Goal: Task Accomplishment & Management: Manage account settings

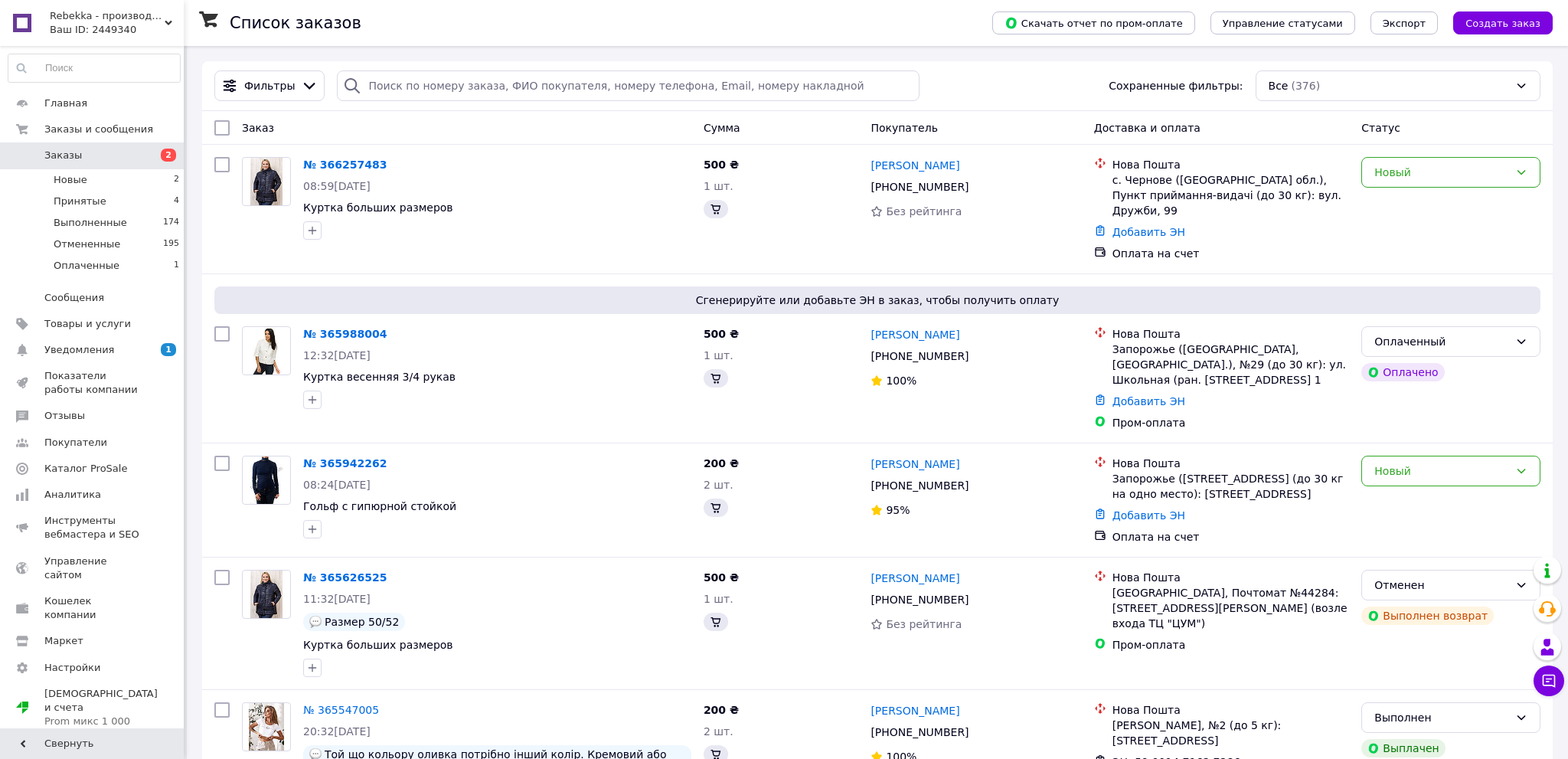
click at [89, 156] on span "Заказы" at bounding box center [93, 155] width 97 height 14
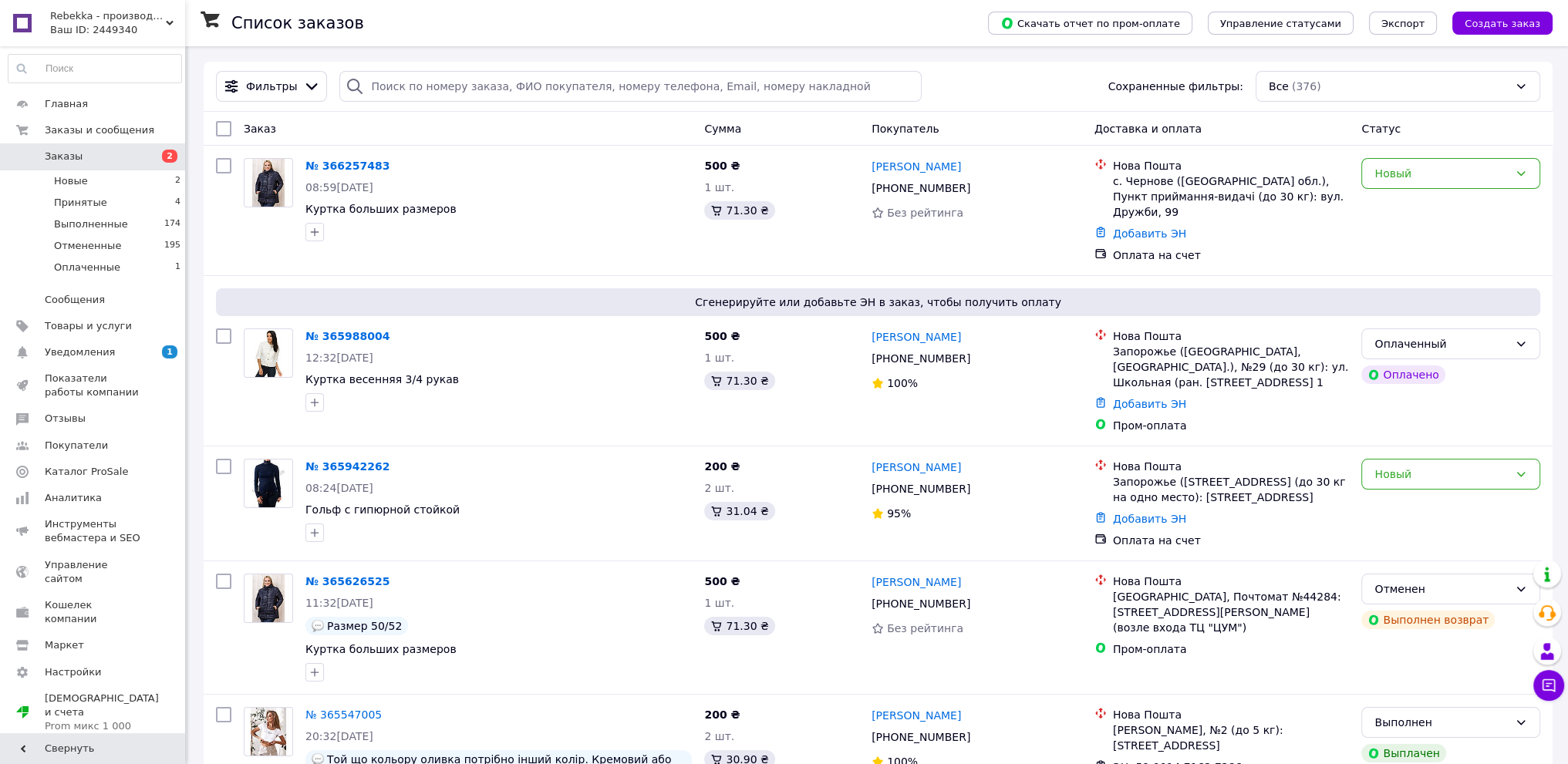
click at [90, 155] on span "Заказы" at bounding box center [94, 156] width 98 height 14
click at [111, 176] on li "Новые 2" at bounding box center [95, 181] width 190 height 22
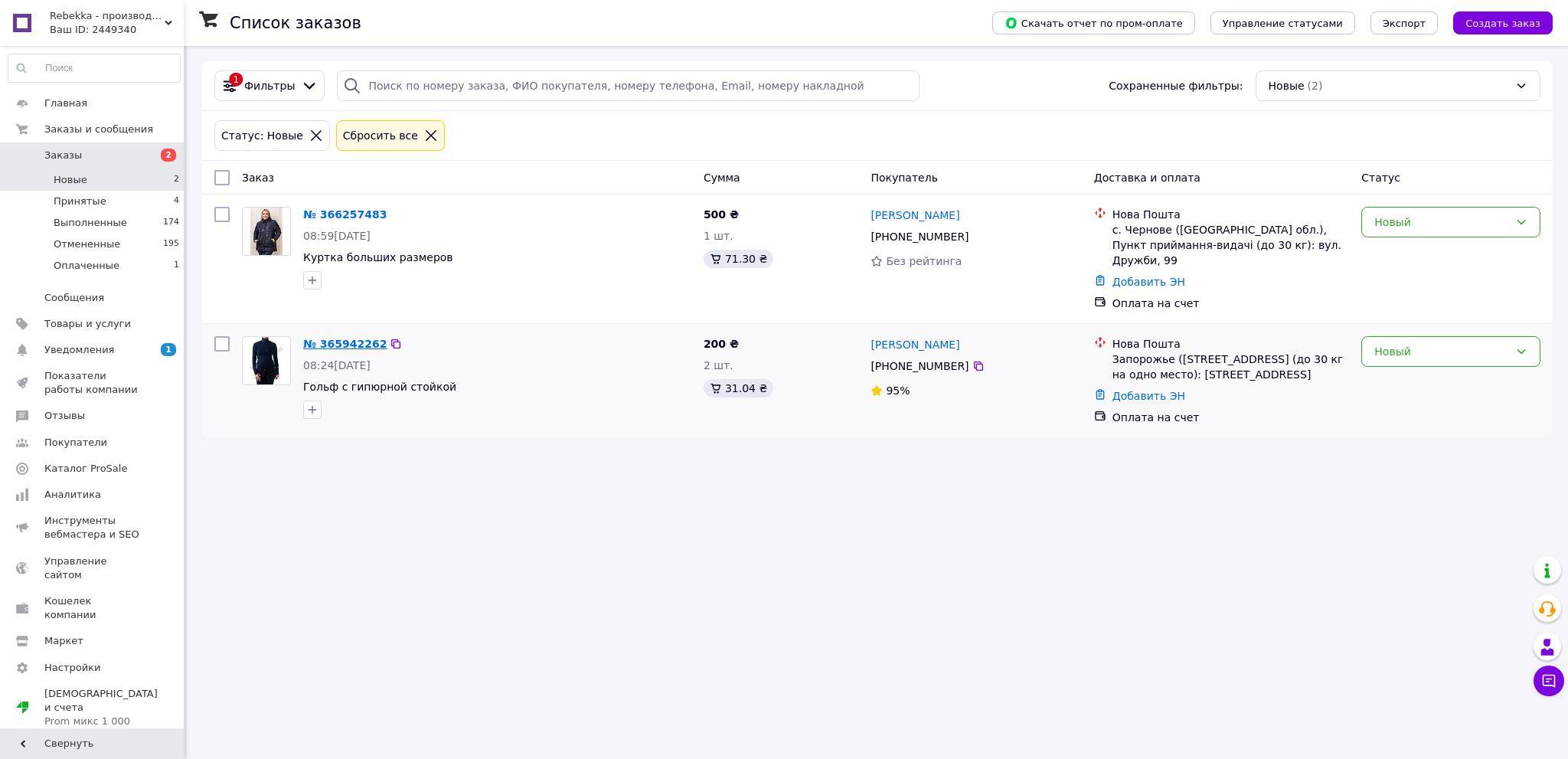
click at [343, 338] on link "№ 365942262" at bounding box center [345, 343] width 84 height 12
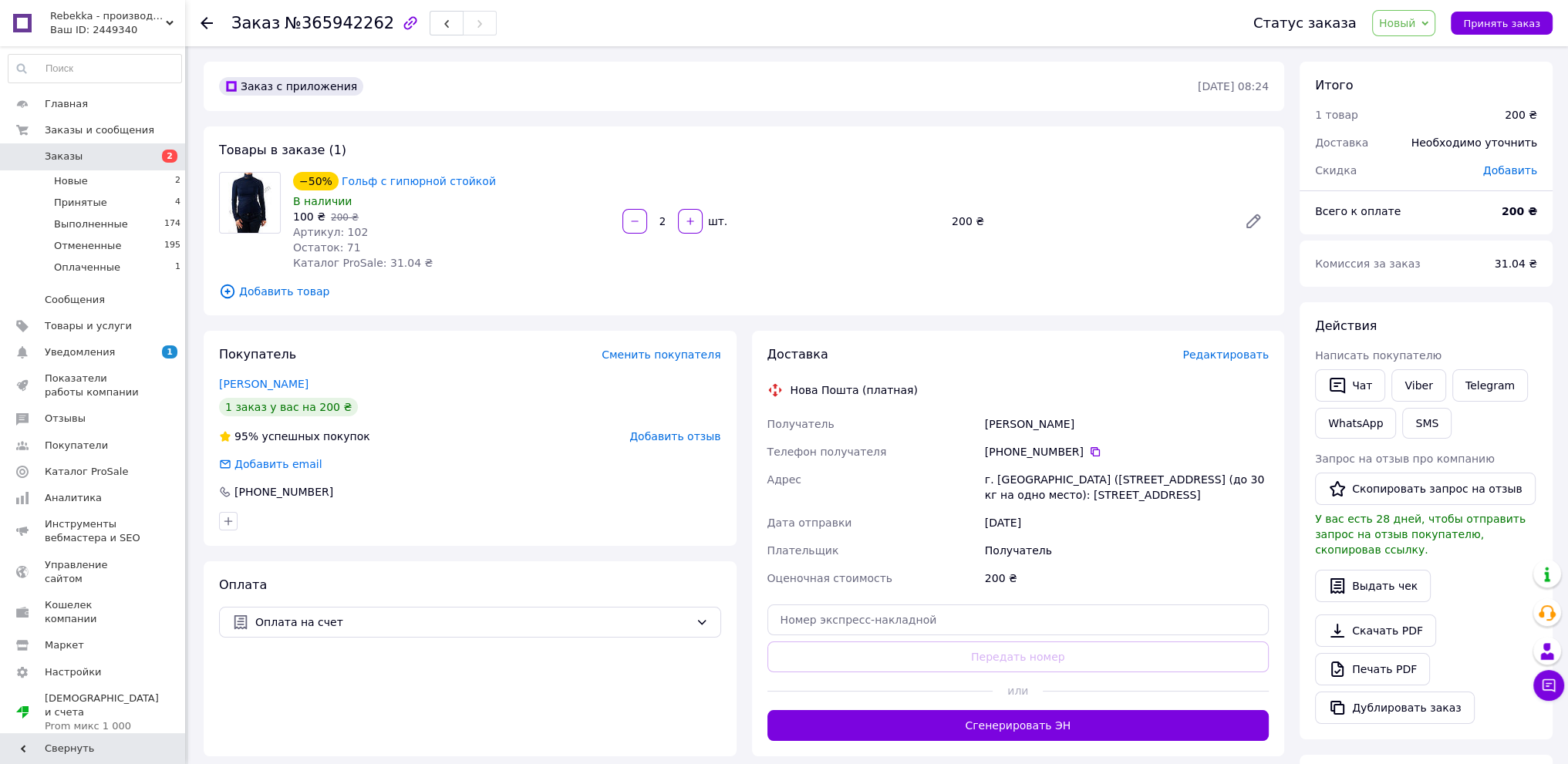
click at [89, 160] on span "Заказы" at bounding box center [94, 156] width 98 height 14
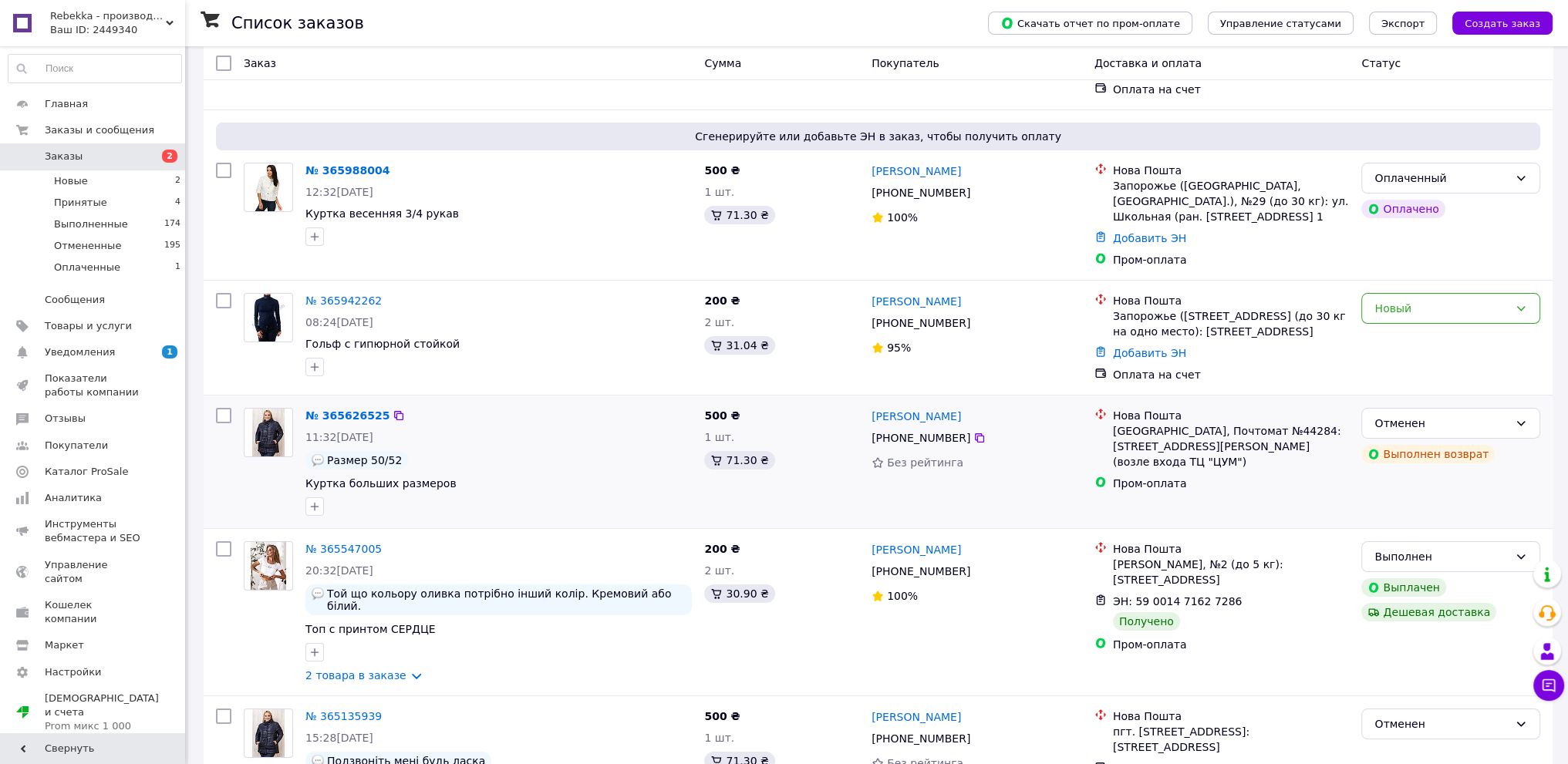
scroll to position [231, 0]
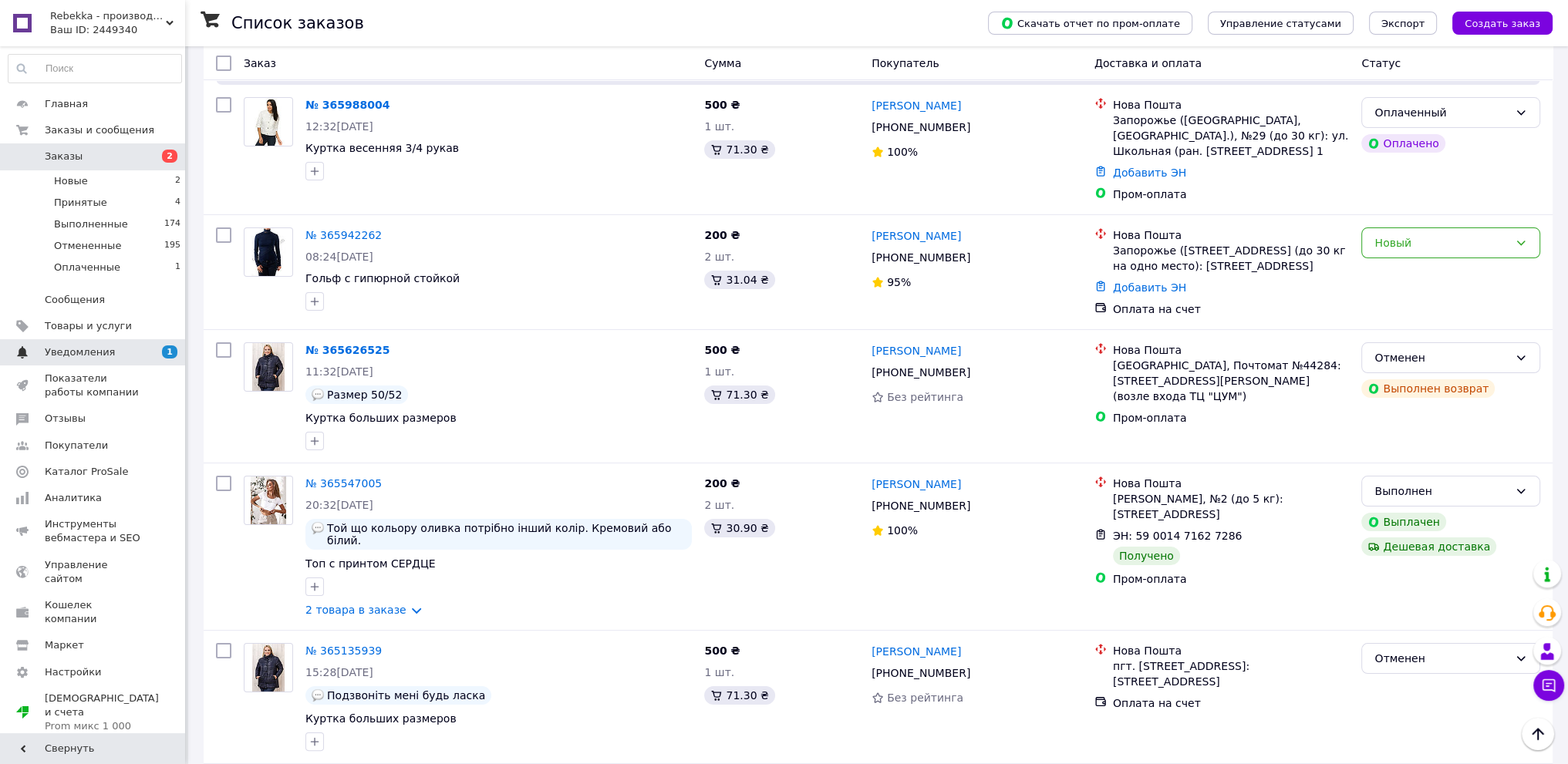
click at [73, 351] on span "Уведомления" at bounding box center [80, 352] width 71 height 14
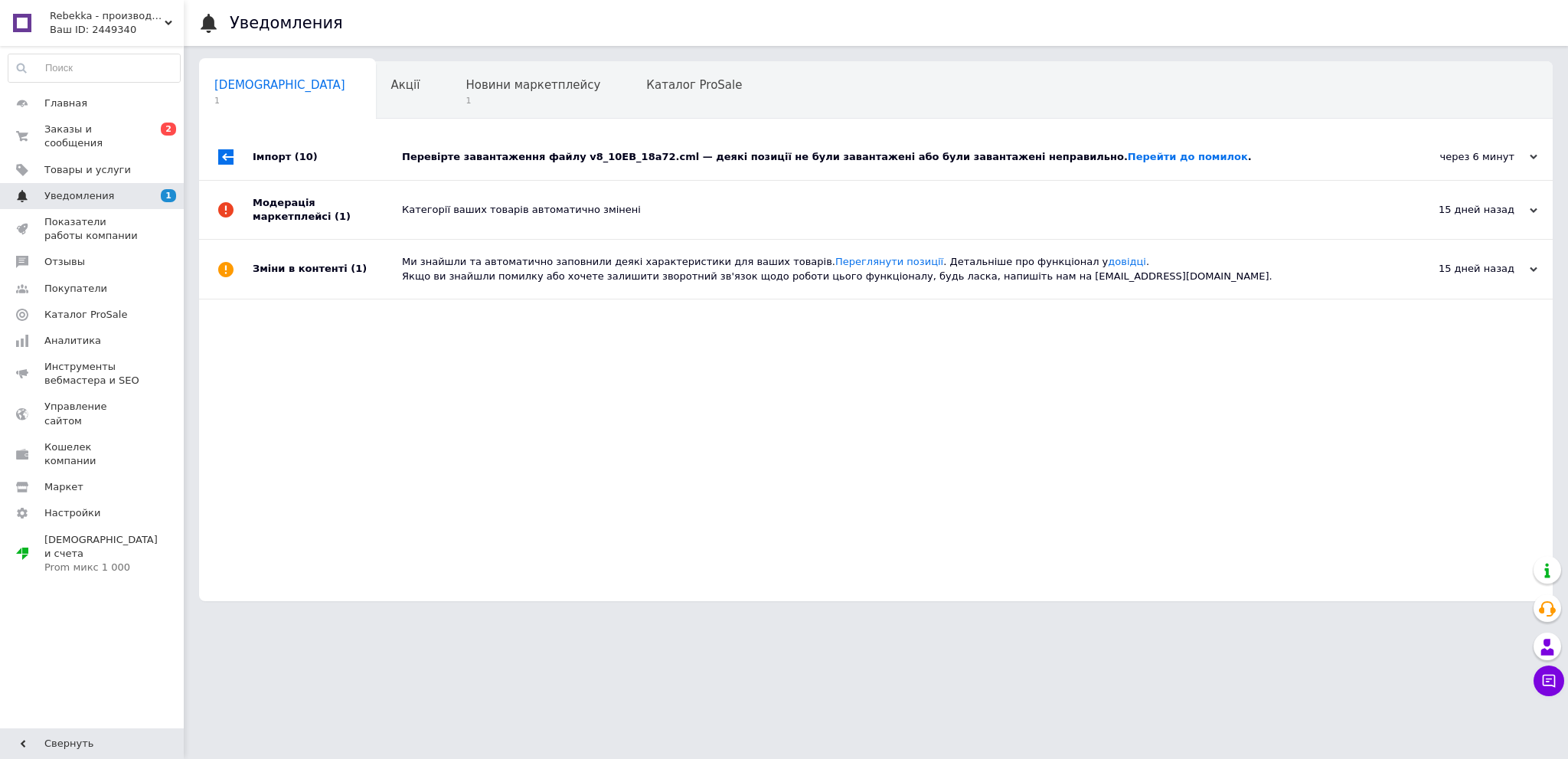
click at [101, 183] on link "Уведомления 1 0" at bounding box center [94, 196] width 189 height 26
click at [450, 94] on div "Новини маркетплейсу 1" at bounding box center [540, 91] width 181 height 58
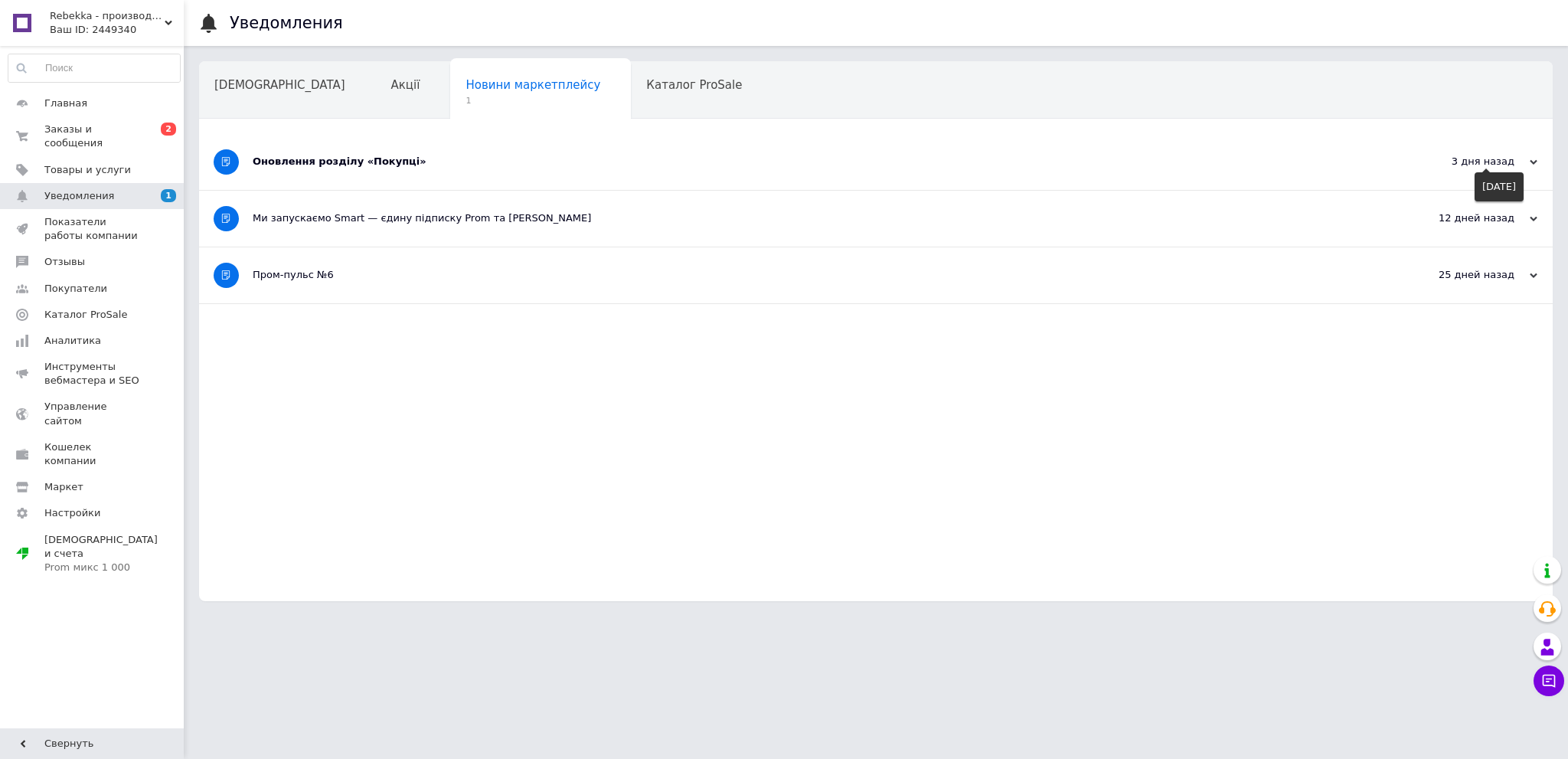
click at [1532, 162] on icon at bounding box center [1534, 162] width 8 height 8
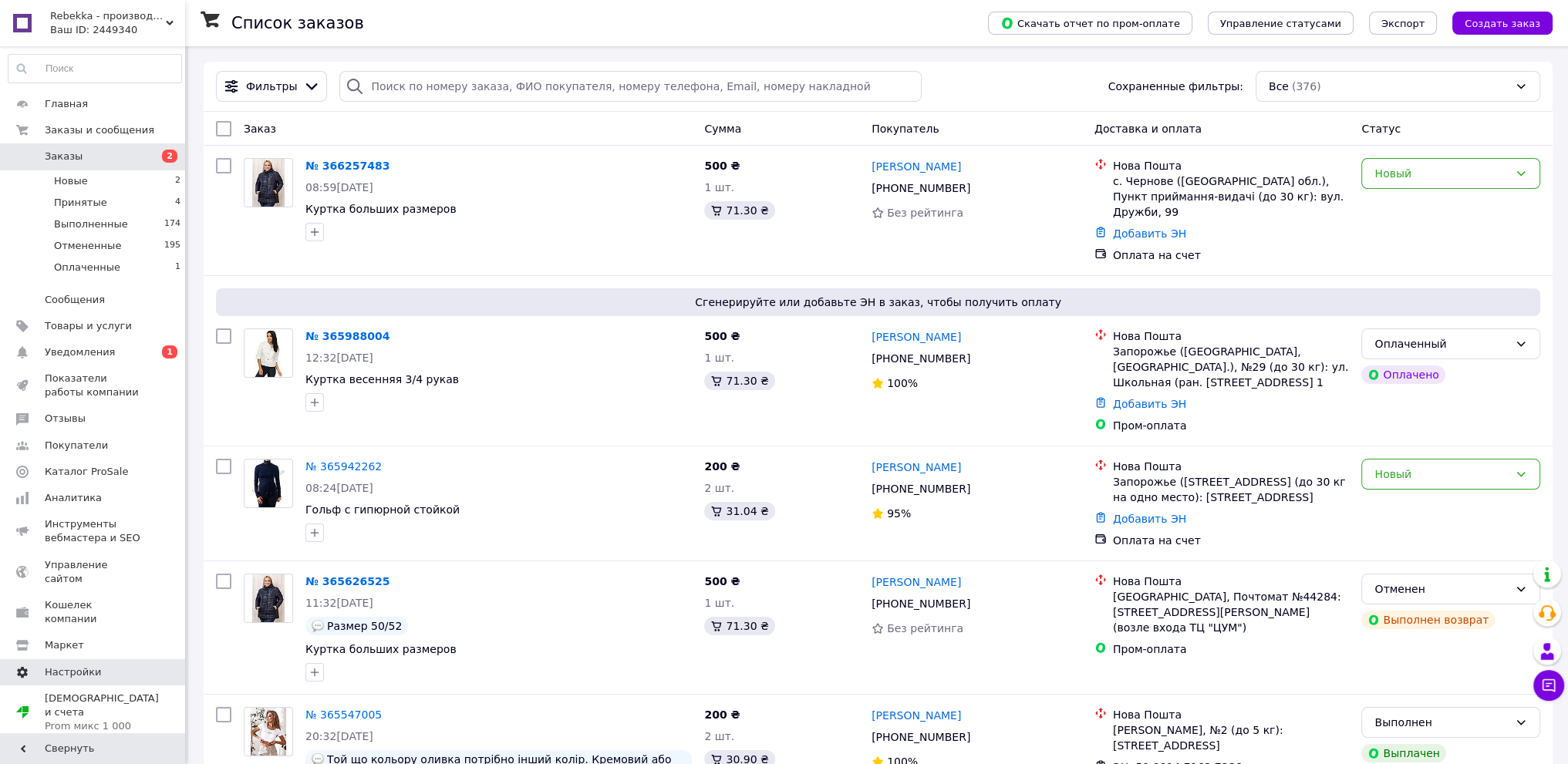
click at [69, 665] on span "Настройки" at bounding box center [73, 672] width 56 height 14
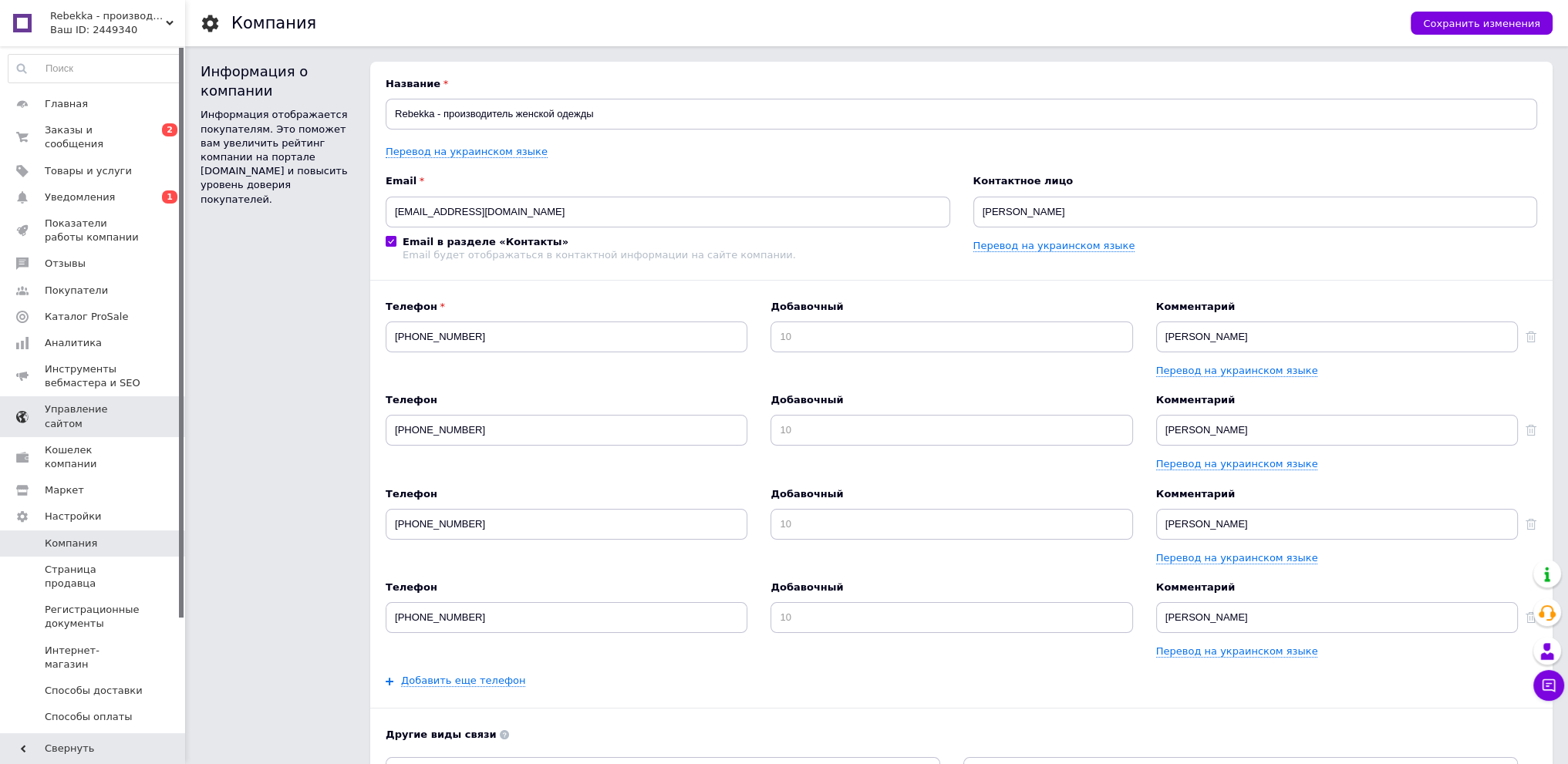
click at [78, 402] on span "Управление сайтом" at bounding box center [94, 416] width 98 height 28
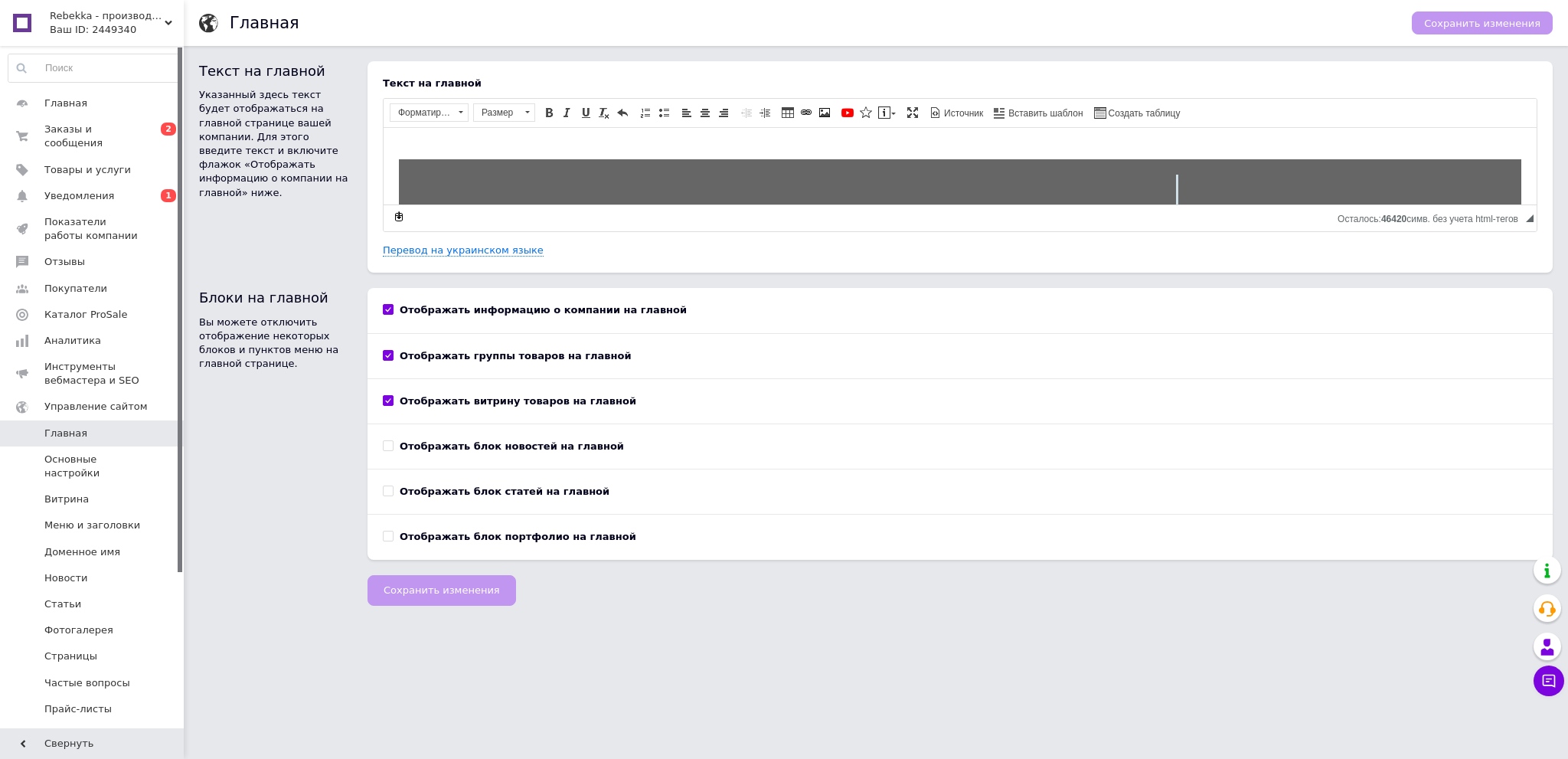
click at [110, 427] on span "Главная" at bounding box center [93, 433] width 97 height 14
click at [112, 518] on span "Меню и заголовки" at bounding box center [92, 525] width 96 height 14
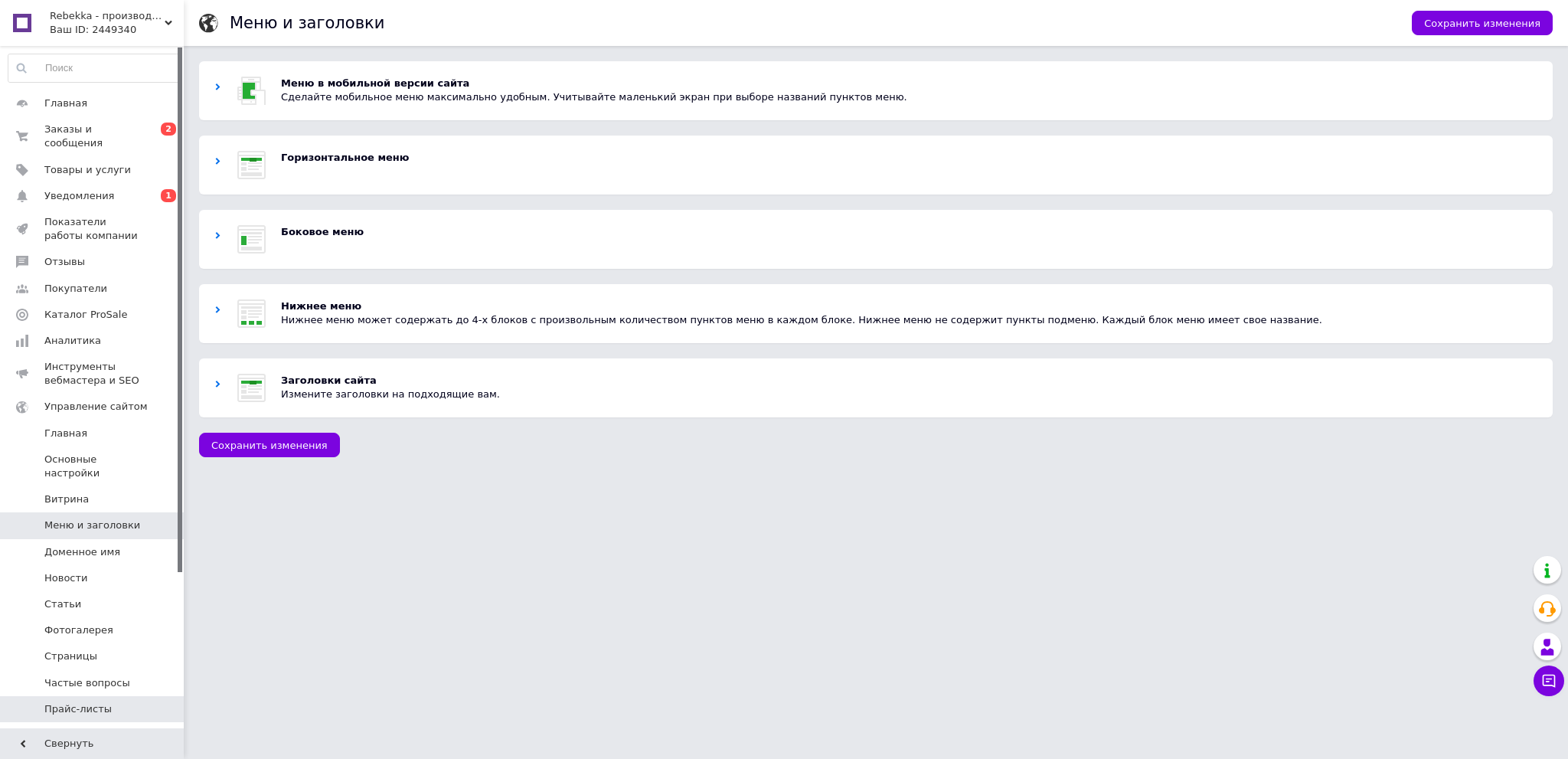
click at [98, 702] on span "Прайс-листы" at bounding box center [78, 709] width 68 height 14
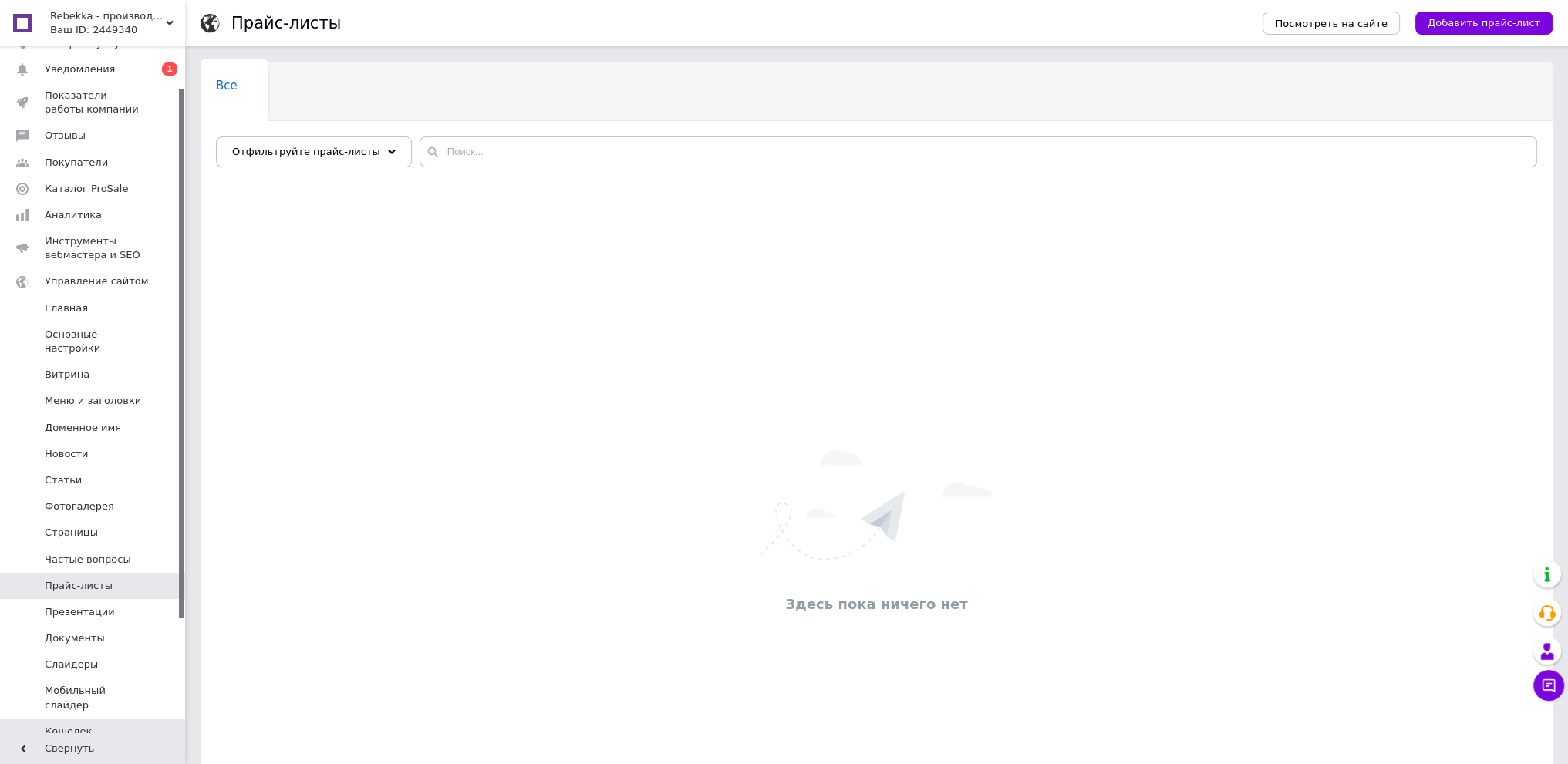
scroll to position [154, 0]
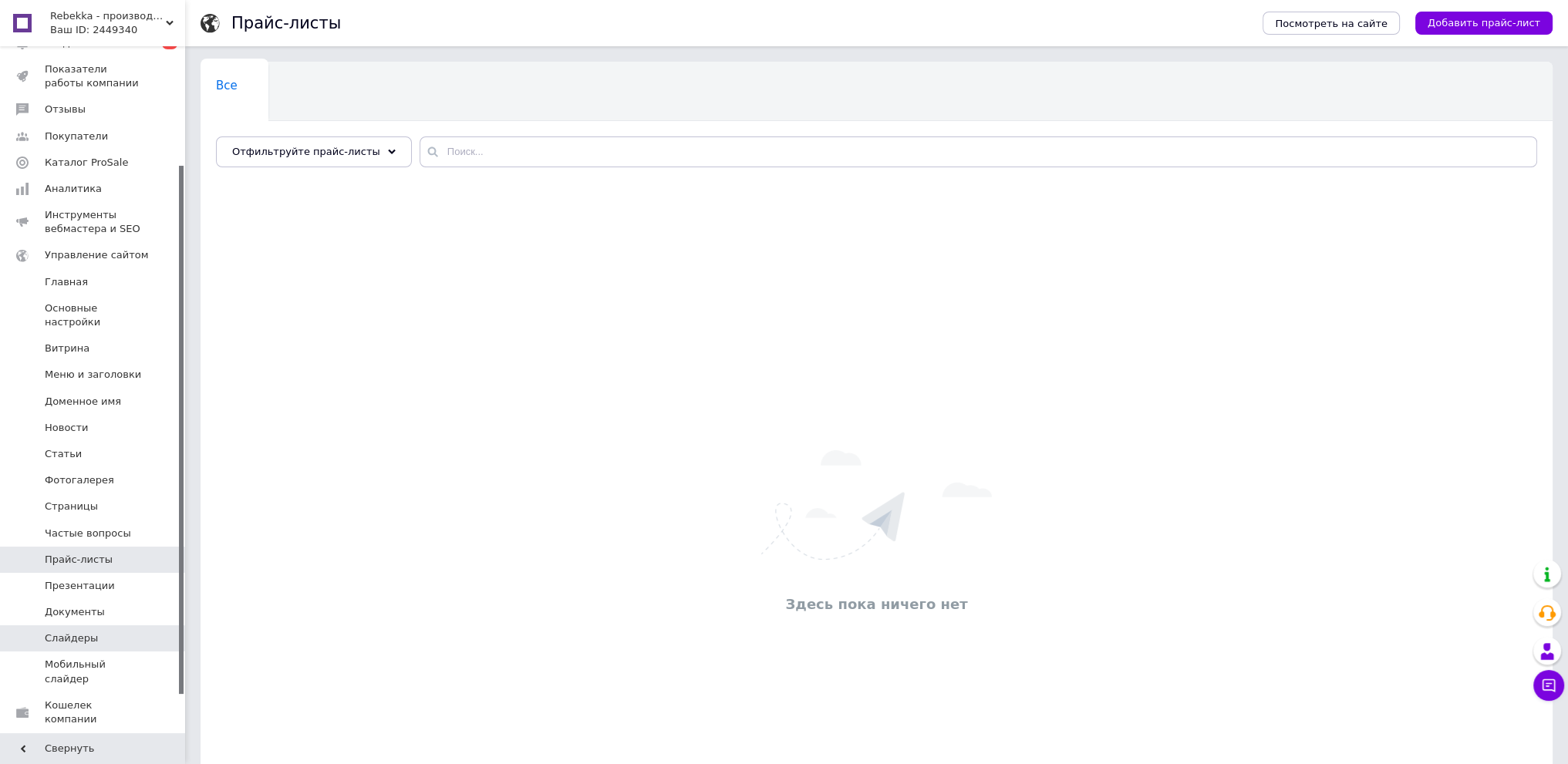
click at [83, 632] on span "Слайдеры" at bounding box center [71, 638] width 53 height 14
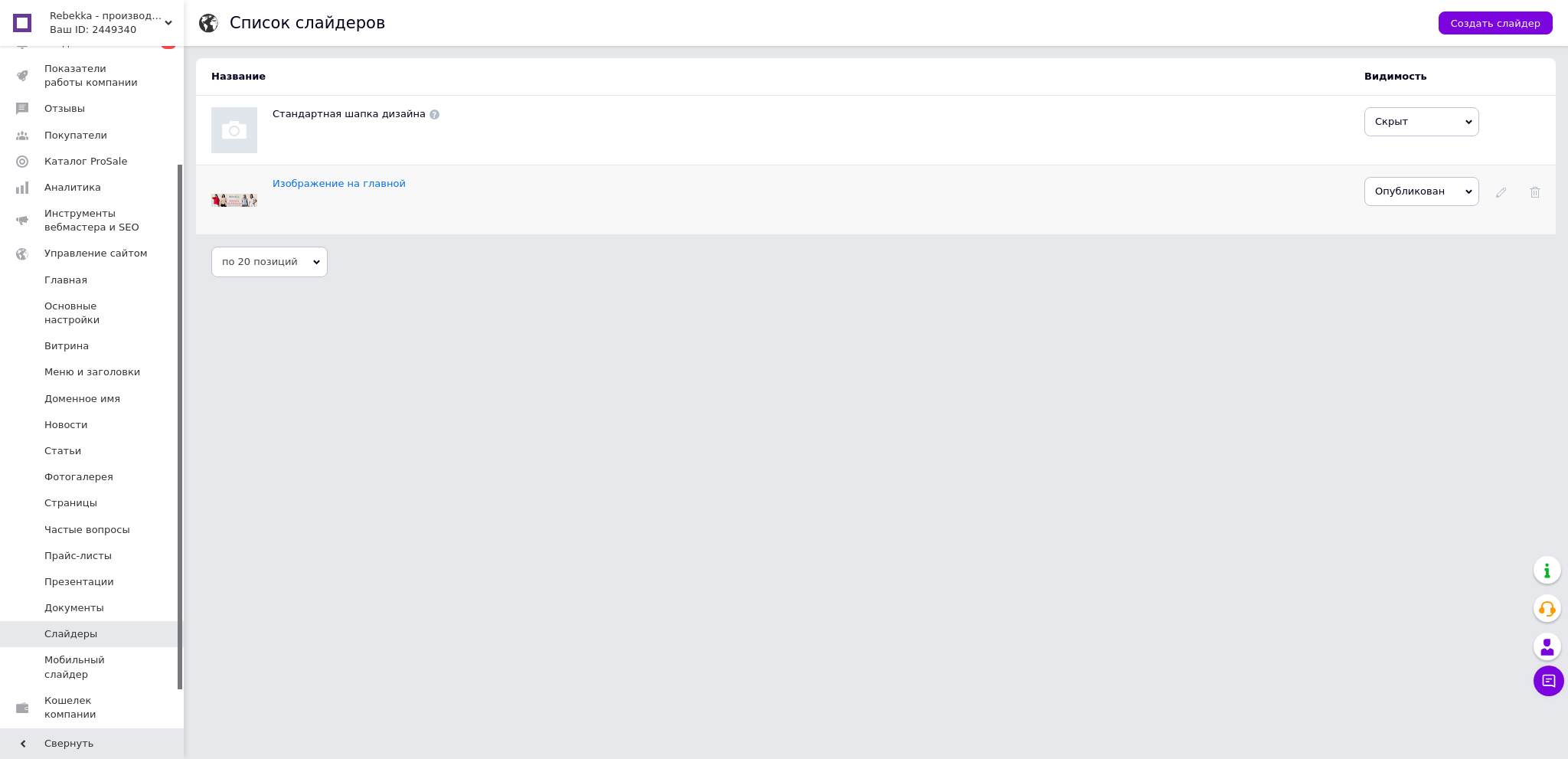
click at [1473, 186] on span "Опубликован" at bounding box center [1422, 191] width 115 height 29
click at [319, 181] on link "Изображение на главной" at bounding box center [338, 183] width 133 height 11
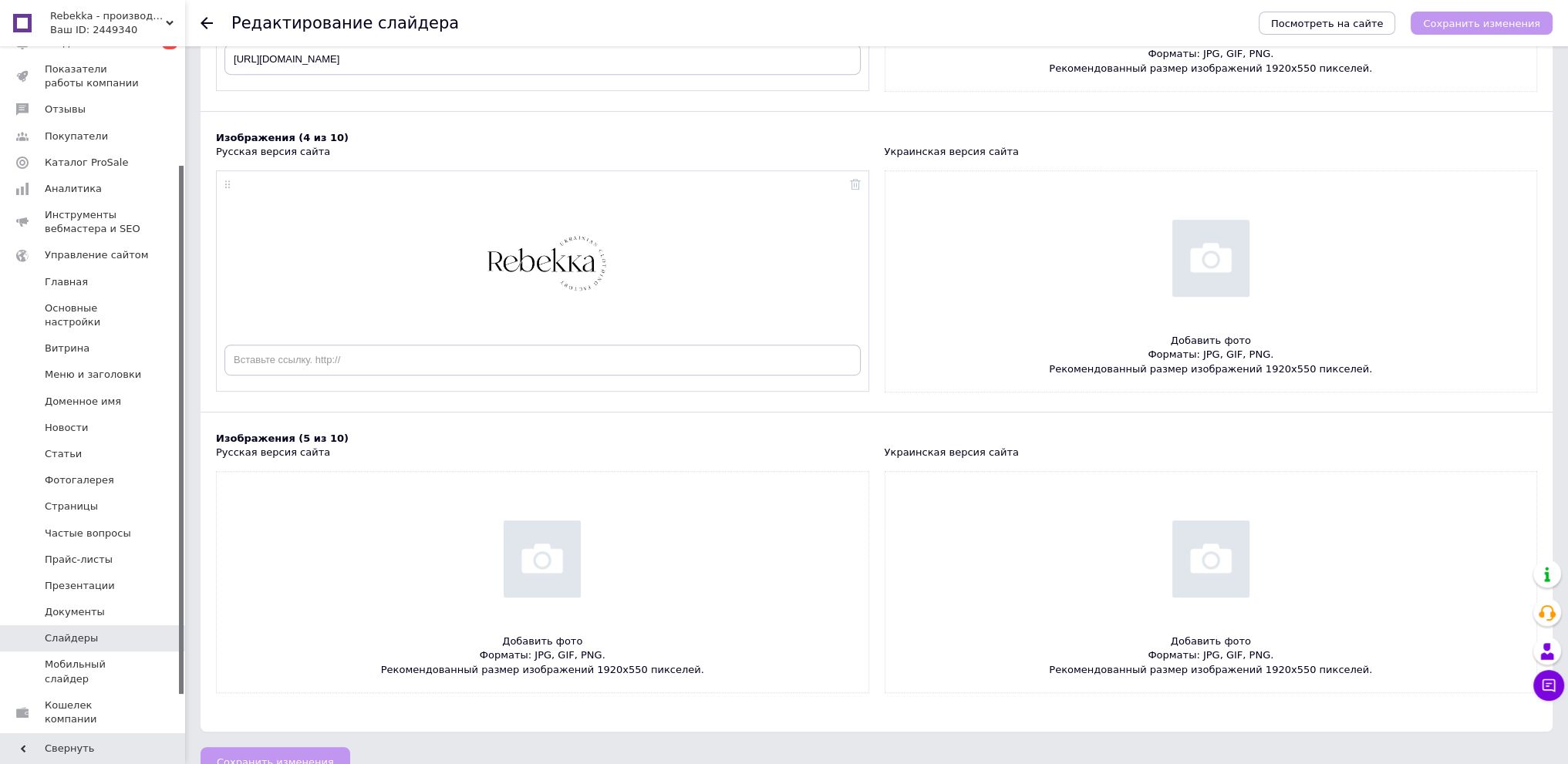
scroll to position [1072, 0]
